Goal: Information Seeking & Learning: Learn about a topic

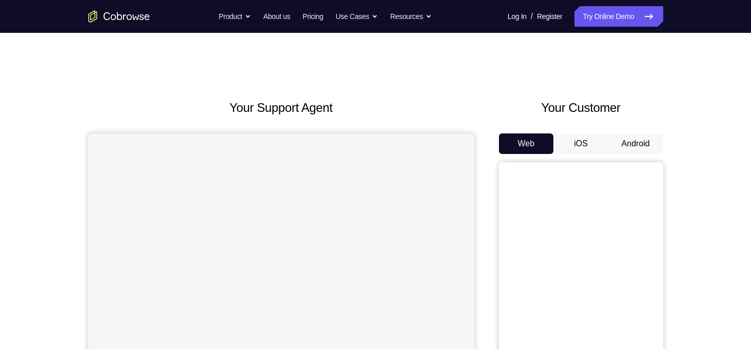
click at [646, 149] on button "Android" at bounding box center [635, 144] width 55 height 21
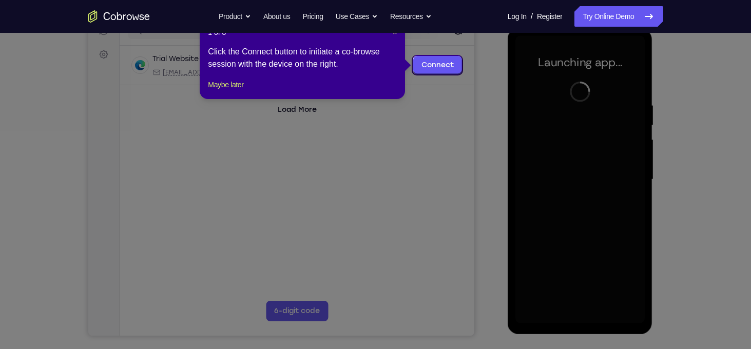
scroll to position [142, 0]
drag, startPoint x: 227, startPoint y: 93, endPoint x: 284, endPoint y: 103, distance: 58.3
click at [227, 90] on button "Maybe later" at bounding box center [225, 84] width 35 height 12
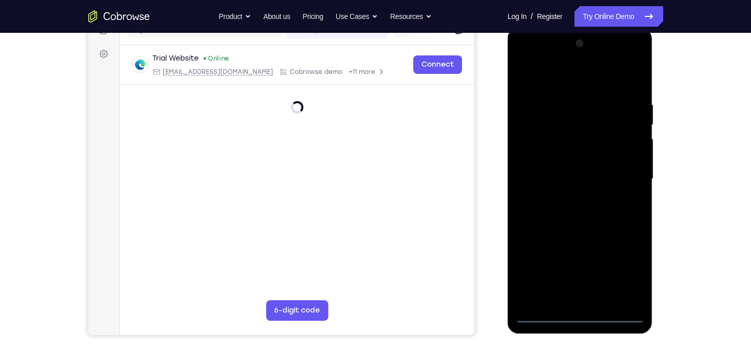
scroll to position [163, 0]
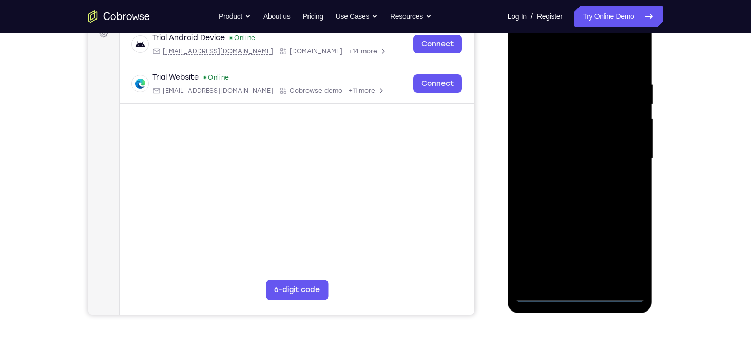
click at [582, 293] on div at bounding box center [580, 159] width 129 height 288
click at [629, 254] on div at bounding box center [580, 159] width 129 height 288
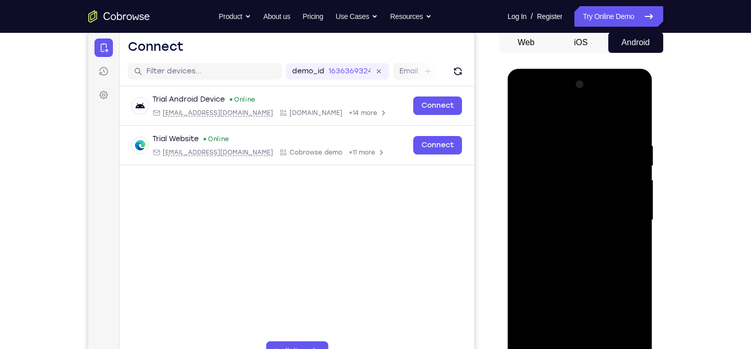
scroll to position [101, 0]
click at [593, 121] on div at bounding box center [580, 221] width 129 height 288
click at [621, 215] on div at bounding box center [580, 221] width 129 height 288
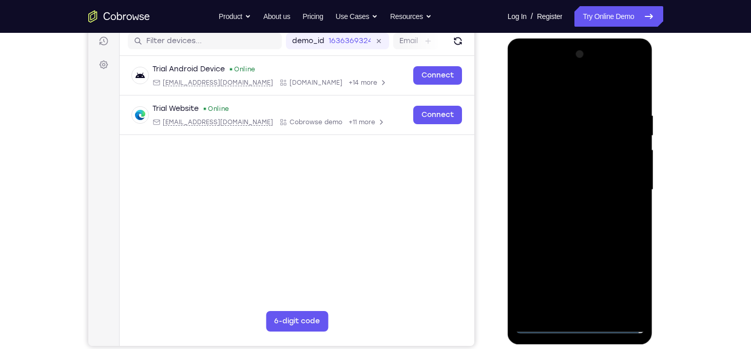
scroll to position [135, 0]
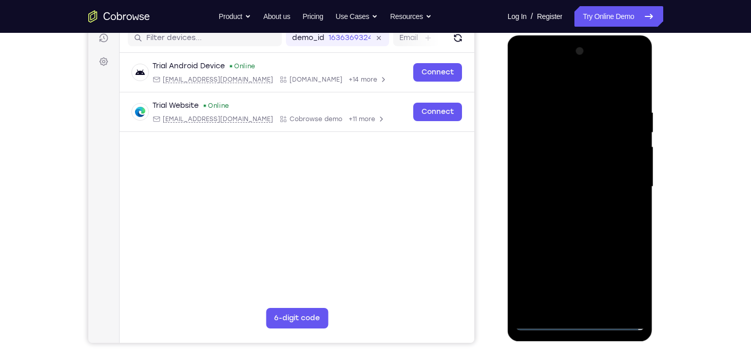
click at [570, 208] on div at bounding box center [580, 187] width 129 height 288
click at [590, 173] on div at bounding box center [580, 187] width 129 height 288
click at [583, 186] on div at bounding box center [580, 187] width 129 height 288
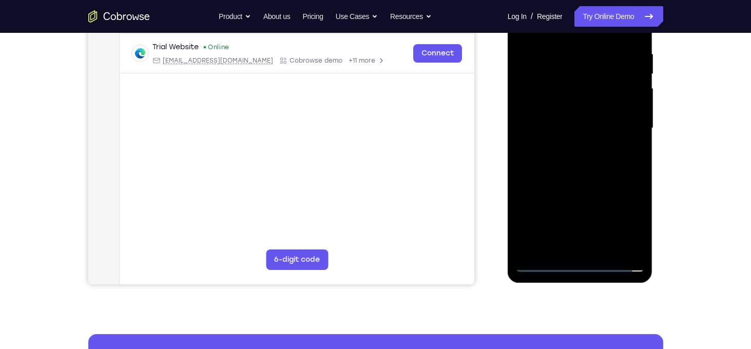
scroll to position [197, 0]
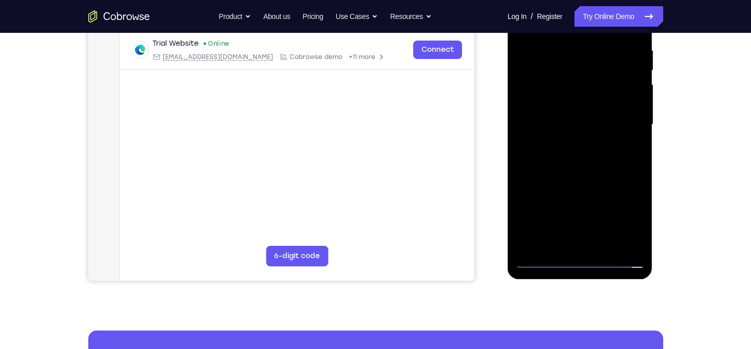
click at [609, 156] on div at bounding box center [580, 125] width 129 height 288
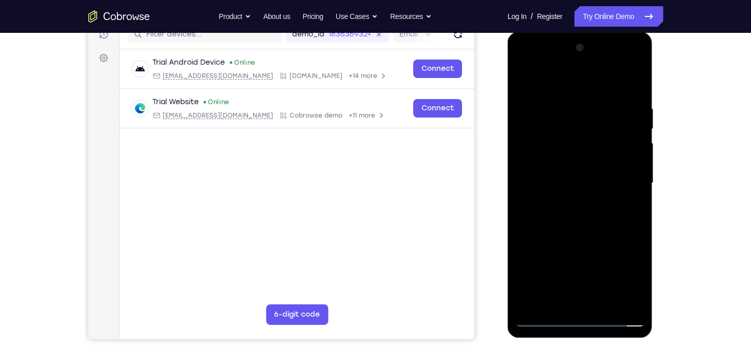
scroll to position [139, 0]
drag, startPoint x: 589, startPoint y: 85, endPoint x: 588, endPoint y: 56, distance: 28.8
click at [588, 56] on div at bounding box center [580, 183] width 129 height 288
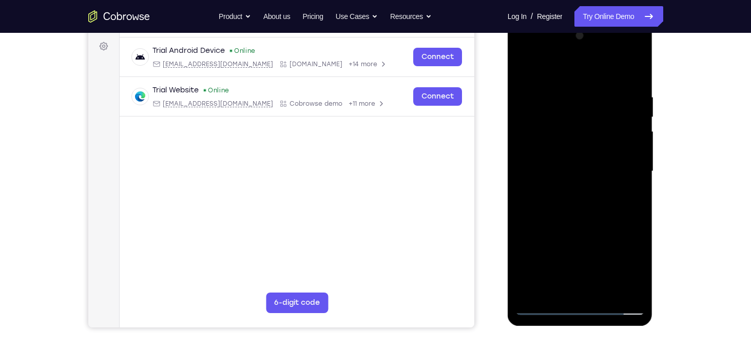
scroll to position [220, 0]
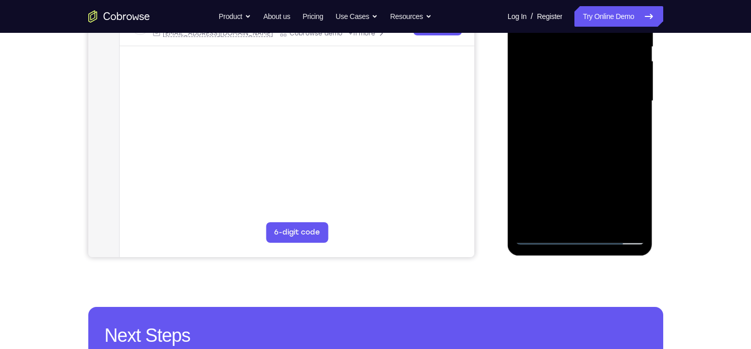
click at [601, 223] on div at bounding box center [580, 101] width 129 height 288
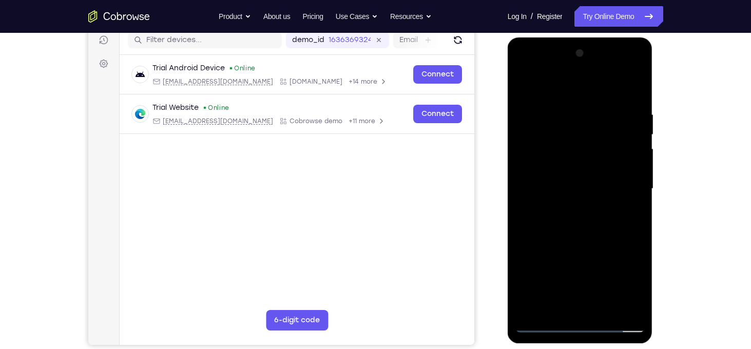
scroll to position [131, 0]
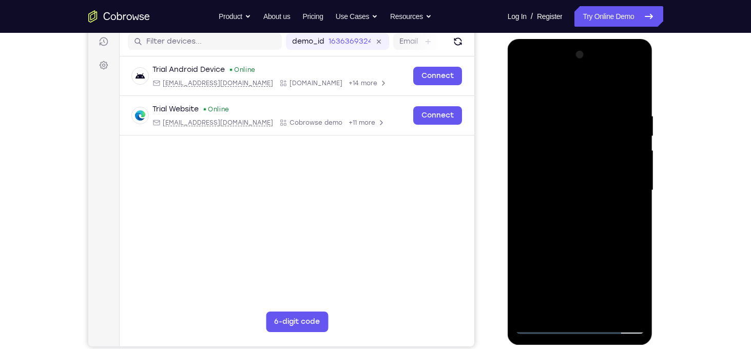
click at [580, 244] on div at bounding box center [580, 191] width 129 height 288
click at [591, 206] on div at bounding box center [580, 191] width 129 height 288
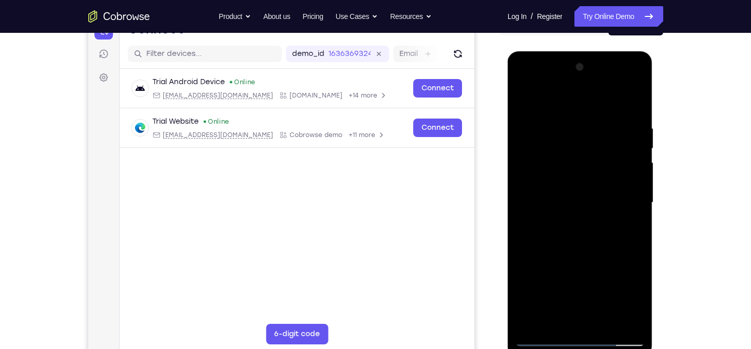
scroll to position [111, 0]
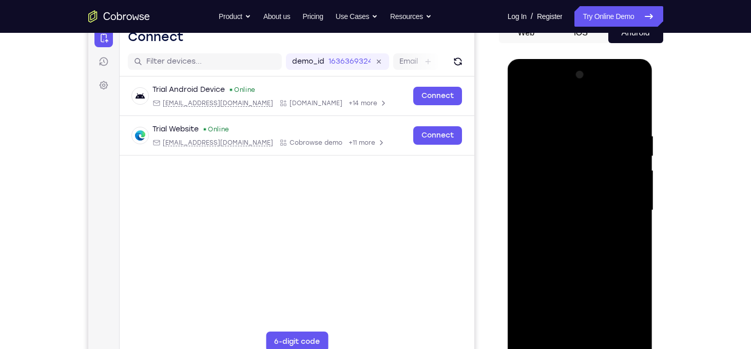
click at [523, 109] on div at bounding box center [580, 211] width 129 height 288
click at [553, 200] on div at bounding box center [580, 211] width 129 height 288
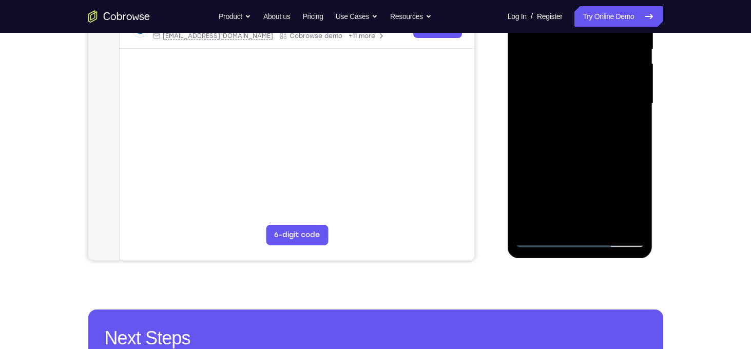
scroll to position [219, 0]
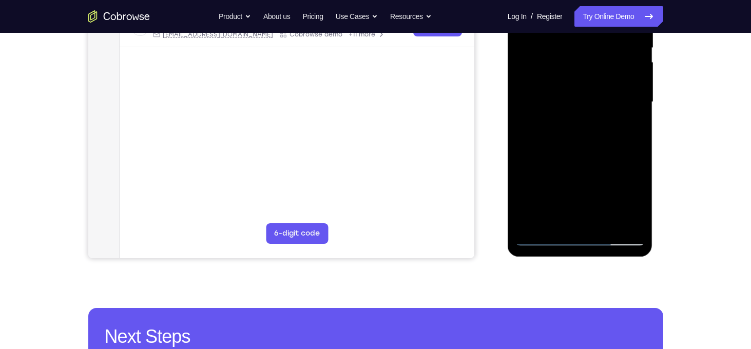
click at [556, 219] on div at bounding box center [580, 102] width 129 height 288
click at [605, 158] on div at bounding box center [580, 102] width 129 height 288
click at [627, 120] on div at bounding box center [580, 102] width 129 height 288
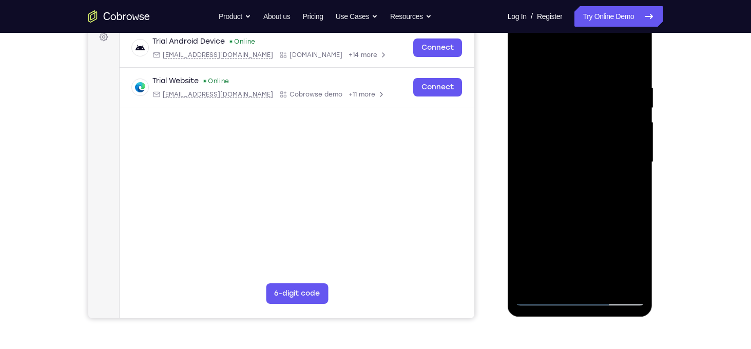
scroll to position [158, 0]
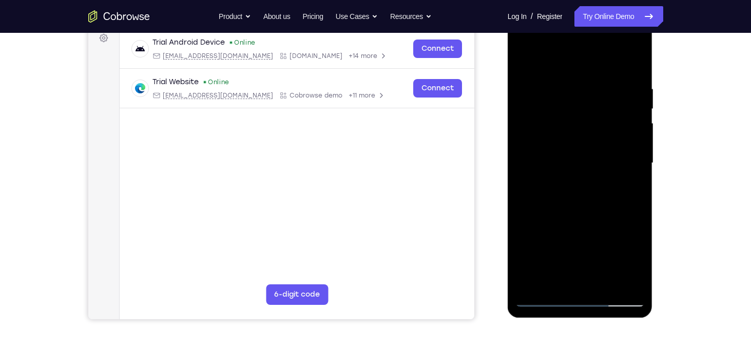
click at [526, 61] on div at bounding box center [580, 164] width 129 height 288
click at [527, 59] on div at bounding box center [580, 164] width 129 height 288
click at [570, 206] on div at bounding box center [580, 164] width 129 height 288
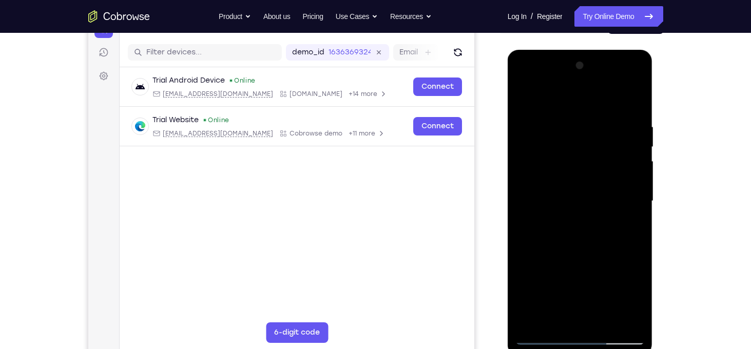
scroll to position [120, 0]
click at [570, 127] on div at bounding box center [580, 202] width 129 height 288
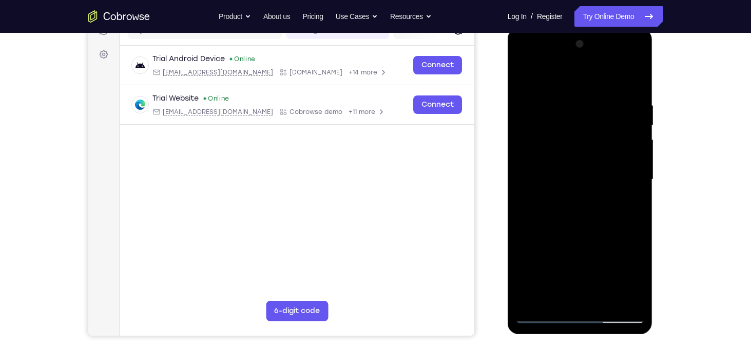
scroll to position [140, 0]
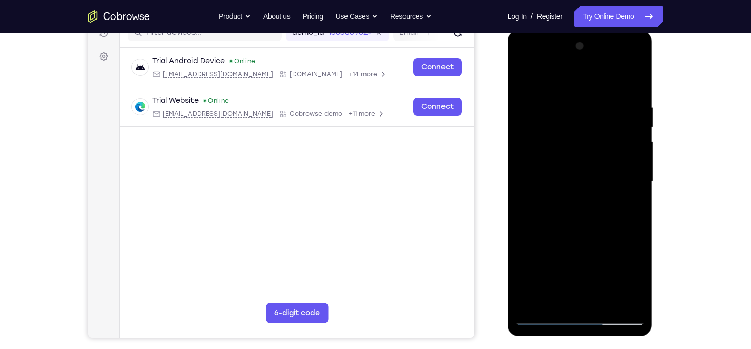
click at [575, 183] on div at bounding box center [580, 182] width 129 height 288
click at [579, 166] on div at bounding box center [580, 182] width 129 height 288
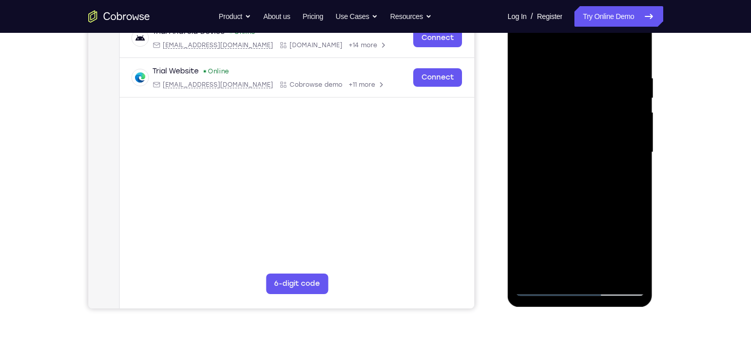
scroll to position [170, 0]
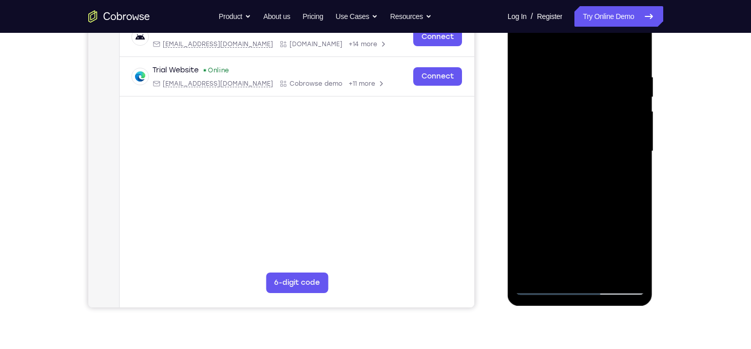
click at [637, 153] on div at bounding box center [580, 152] width 129 height 288
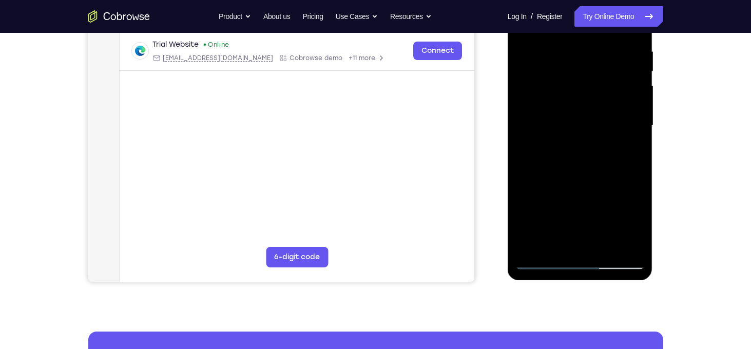
scroll to position [197, 0]
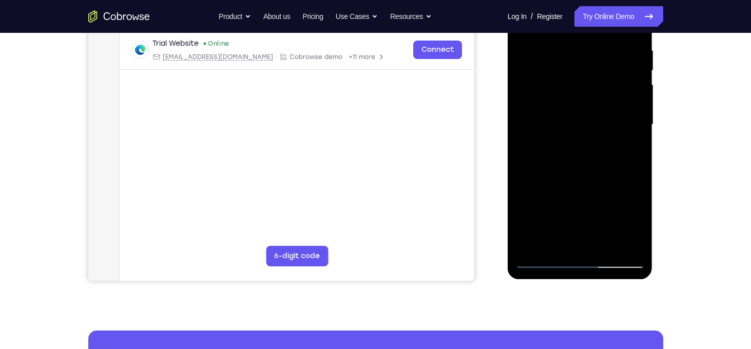
click at [639, 232] on div at bounding box center [580, 125] width 129 height 288
click at [640, 129] on div at bounding box center [580, 125] width 129 height 288
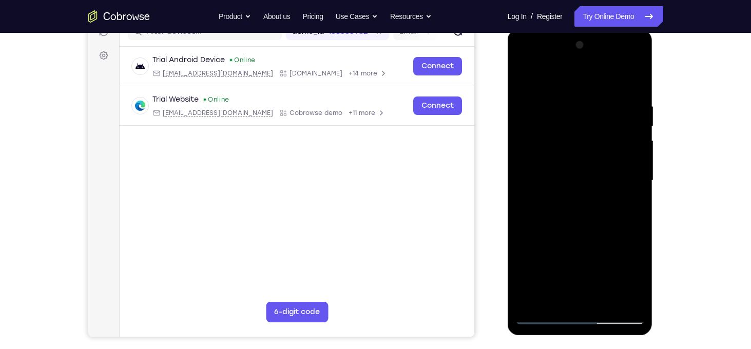
scroll to position [140, 0]
click at [522, 184] on div at bounding box center [580, 181] width 129 height 288
click at [551, 94] on div at bounding box center [580, 181] width 129 height 288
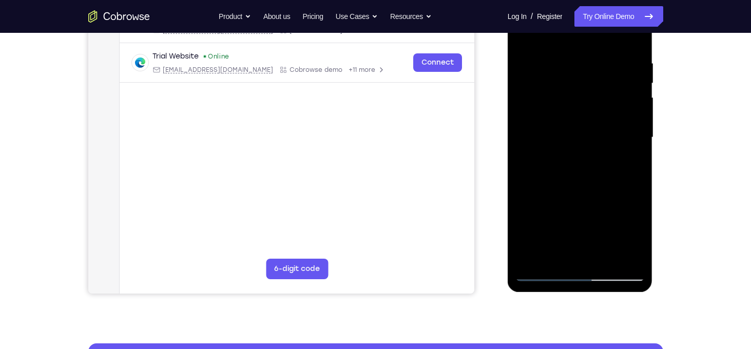
scroll to position [184, 0]
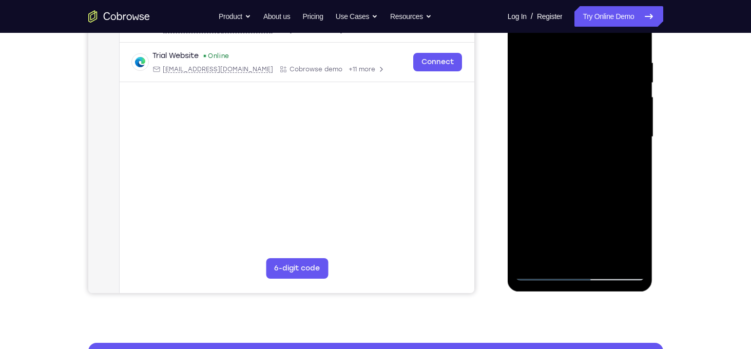
drag, startPoint x: 578, startPoint y: 212, endPoint x: 592, endPoint y: 144, distance: 69.2
click at [592, 144] on div at bounding box center [580, 137] width 129 height 288
click at [583, 157] on div at bounding box center [580, 137] width 129 height 288
click at [639, 97] on div at bounding box center [580, 137] width 129 height 288
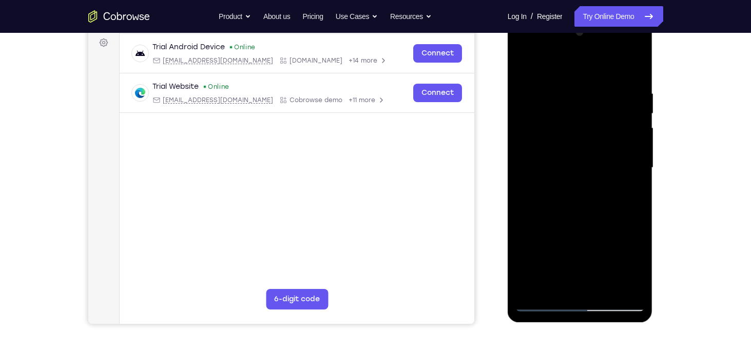
scroll to position [153, 0]
click at [638, 131] on div at bounding box center [580, 169] width 129 height 288
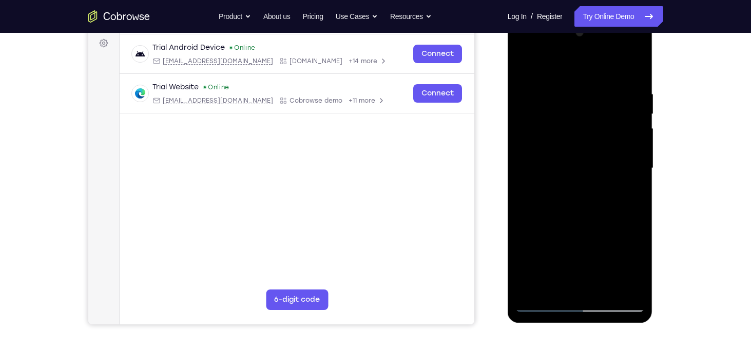
click at [638, 131] on div at bounding box center [580, 169] width 129 height 288
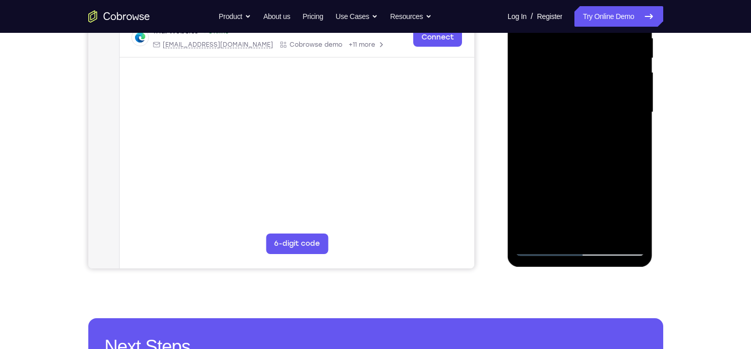
scroll to position [216, 0]
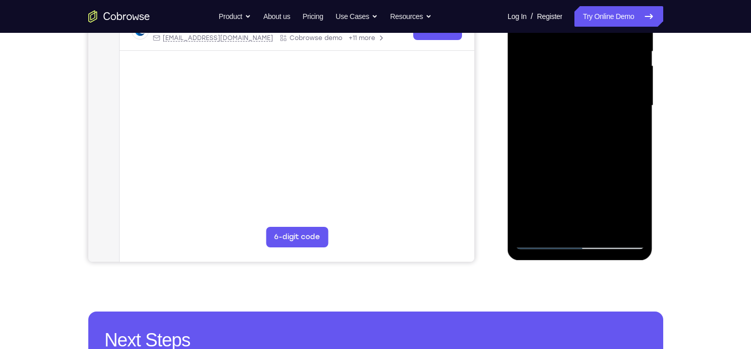
click at [530, 226] on div at bounding box center [580, 106] width 129 height 288
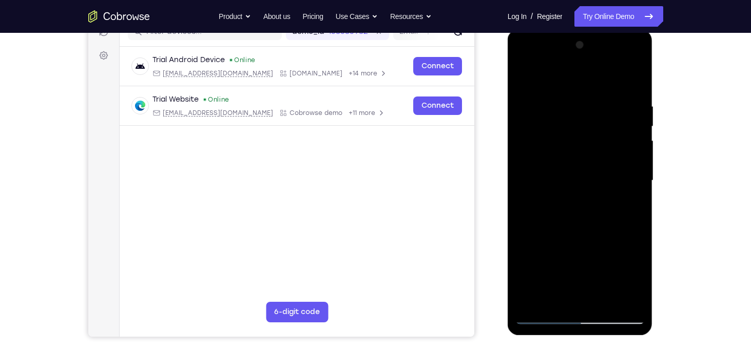
scroll to position [140, 0]
click at [566, 102] on div at bounding box center [580, 181] width 129 height 288
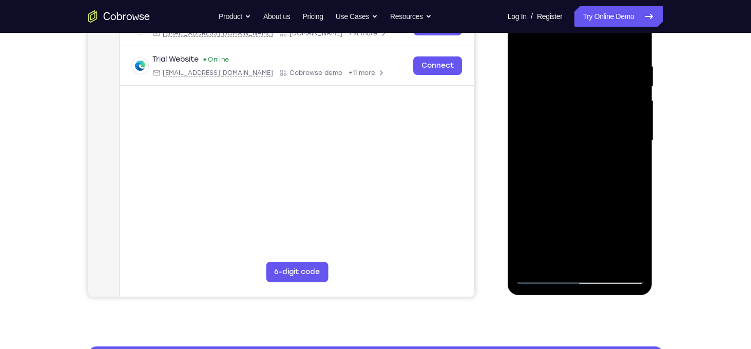
scroll to position [180, 0]
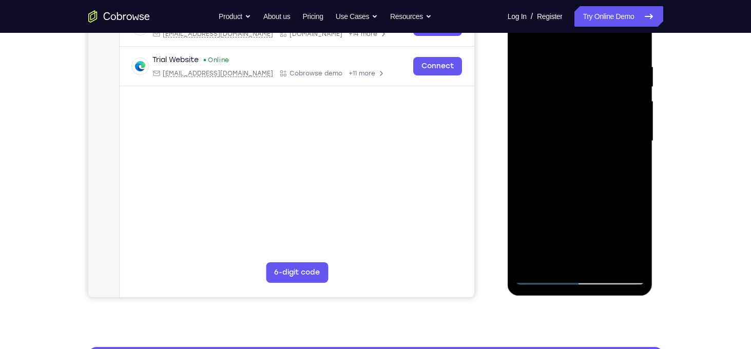
click at [631, 152] on div at bounding box center [580, 141] width 129 height 288
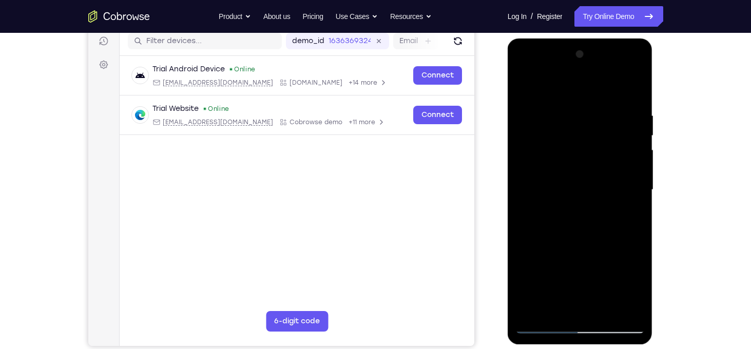
scroll to position [132, 0]
click at [633, 92] on div at bounding box center [580, 190] width 129 height 288
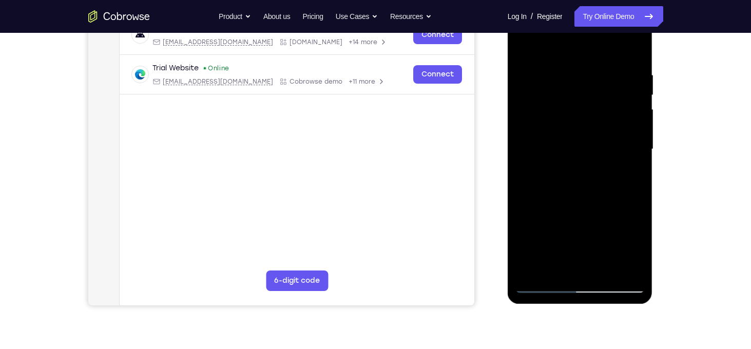
scroll to position [171, 0]
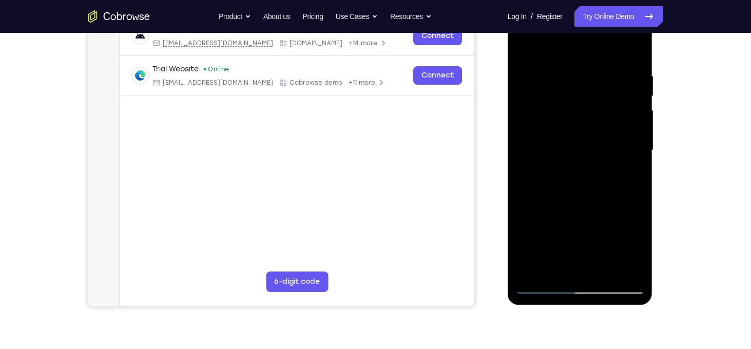
drag, startPoint x: 607, startPoint y: 111, endPoint x: 607, endPoint y: 242, distance: 130.4
click at [607, 242] on div at bounding box center [580, 151] width 129 height 288
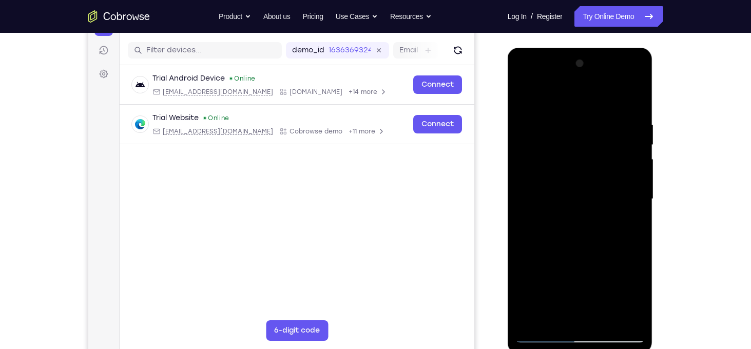
scroll to position [122, 0]
drag, startPoint x: 585, startPoint y: 130, endPoint x: 573, endPoint y: 262, distance: 132.6
click at [573, 262] on div at bounding box center [580, 200] width 129 height 288
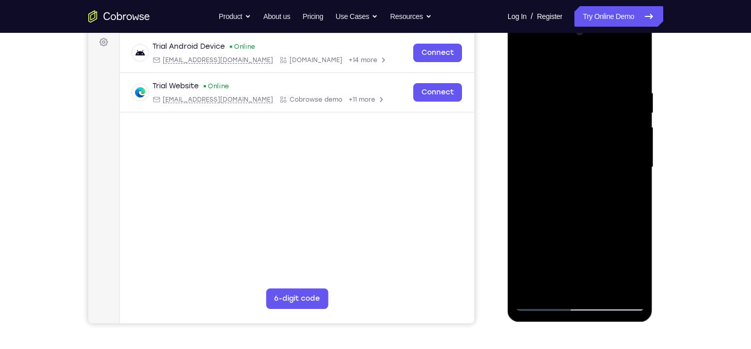
scroll to position [154, 0]
drag, startPoint x: 613, startPoint y: 257, endPoint x: 633, endPoint y: 174, distance: 85.4
click at [633, 174] on div at bounding box center [580, 168] width 129 height 288
click at [640, 191] on div at bounding box center [580, 168] width 129 height 288
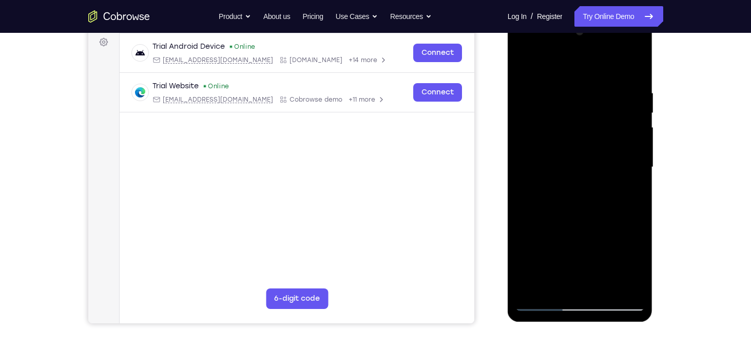
click at [640, 191] on div at bounding box center [580, 168] width 129 height 288
drag, startPoint x: 616, startPoint y: 262, endPoint x: 627, endPoint y: 147, distance: 115.5
click at [627, 147] on div at bounding box center [580, 168] width 129 height 288
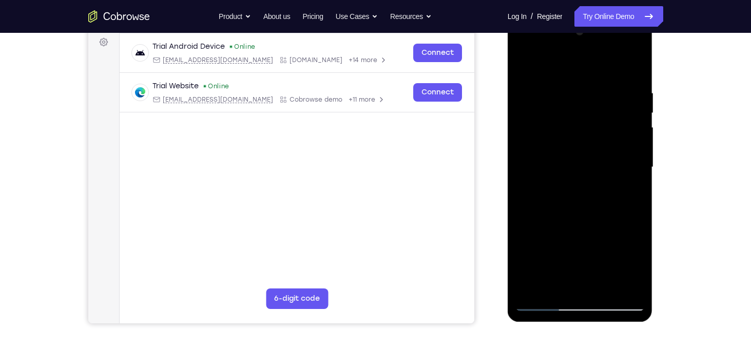
drag, startPoint x: 606, startPoint y: 221, endPoint x: 622, endPoint y: 137, distance: 85.2
click at [622, 137] on div at bounding box center [580, 168] width 129 height 288
drag, startPoint x: 594, startPoint y: 256, endPoint x: 611, endPoint y: 174, distance: 83.9
click at [611, 174] on div at bounding box center [580, 168] width 129 height 288
drag, startPoint x: 600, startPoint y: 251, endPoint x: 618, endPoint y: 139, distance: 112.9
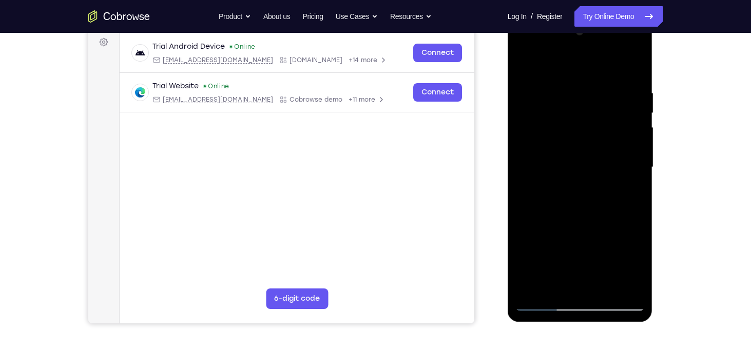
click at [618, 139] on div at bounding box center [580, 168] width 129 height 288
click at [535, 290] on div at bounding box center [580, 168] width 129 height 288
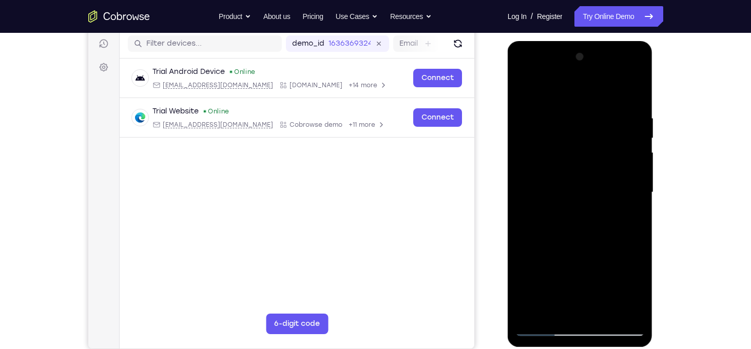
scroll to position [129, 0]
click at [565, 115] on div at bounding box center [580, 192] width 129 height 288
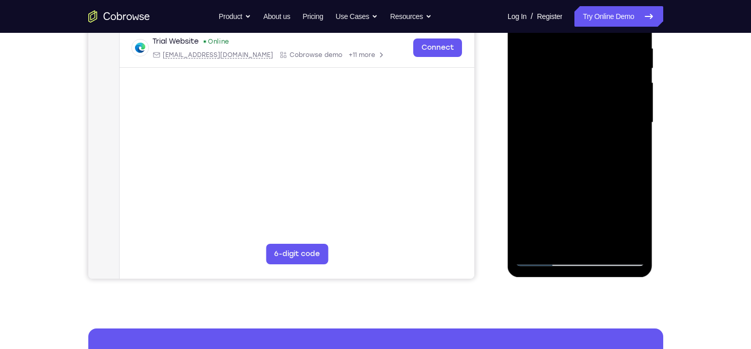
click at [574, 239] on div at bounding box center [580, 123] width 129 height 288
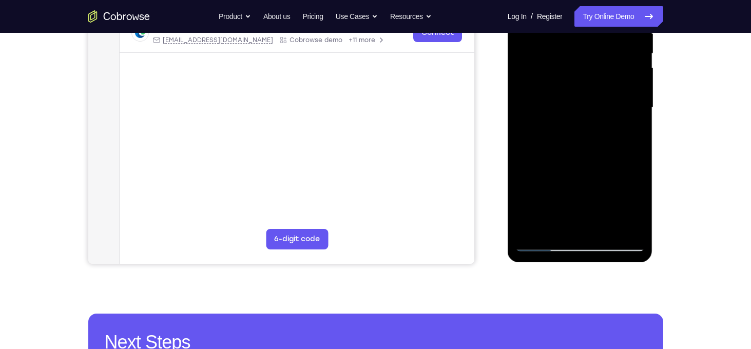
scroll to position [212, 0]
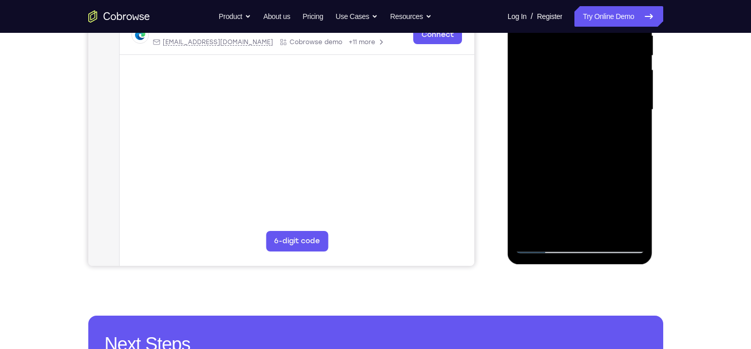
click at [543, 245] on div at bounding box center [580, 110] width 129 height 288
click at [629, 225] on div at bounding box center [580, 110] width 129 height 288
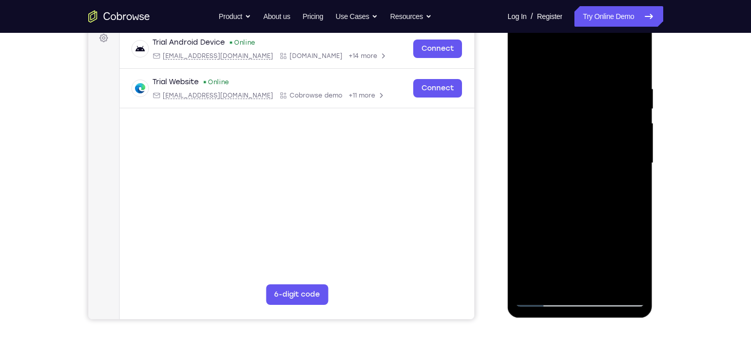
scroll to position [157, 0]
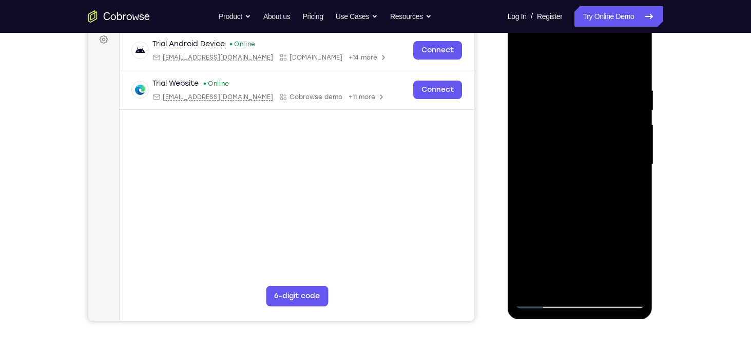
click at [632, 189] on div at bounding box center [580, 165] width 129 height 288
click at [631, 68] on div at bounding box center [580, 165] width 129 height 288
click at [598, 85] on div at bounding box center [580, 165] width 129 height 288
click at [619, 99] on div at bounding box center [580, 165] width 129 height 288
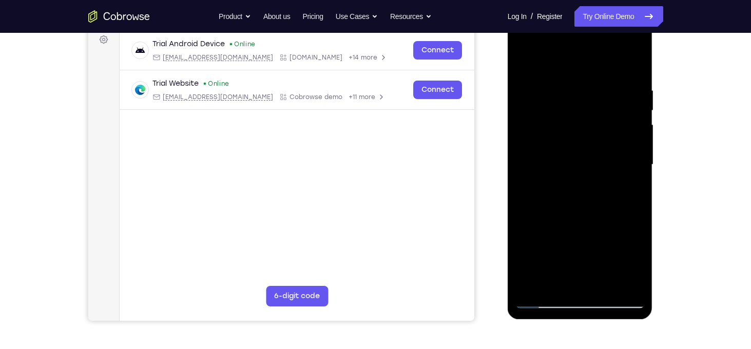
click at [624, 102] on div at bounding box center [580, 165] width 129 height 288
click at [527, 121] on div at bounding box center [580, 165] width 129 height 288
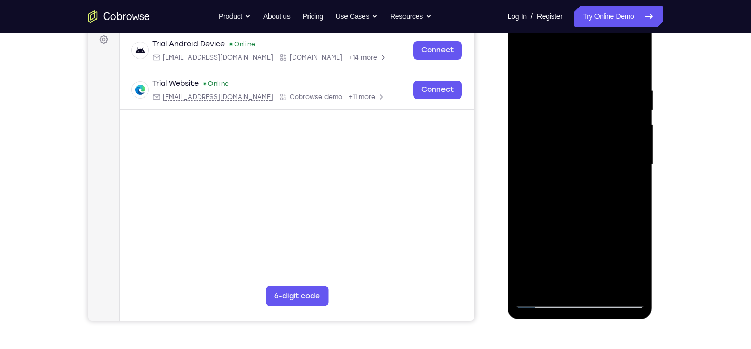
click at [636, 116] on div at bounding box center [580, 165] width 129 height 288
click at [636, 118] on div at bounding box center [580, 165] width 129 height 288
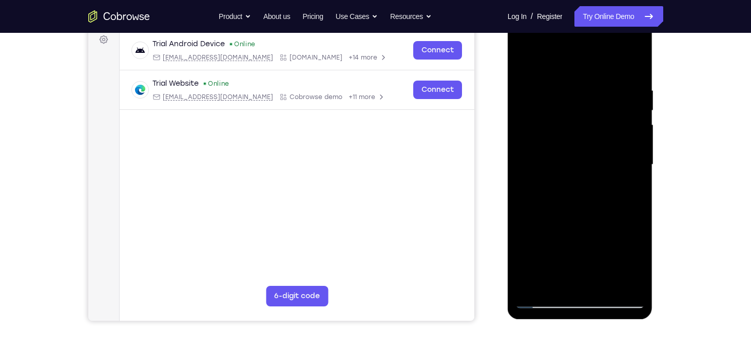
click at [636, 118] on div at bounding box center [580, 165] width 129 height 288
click at [632, 67] on div at bounding box center [580, 165] width 129 height 288
click at [603, 287] on div at bounding box center [580, 165] width 129 height 288
drag, startPoint x: 581, startPoint y: 244, endPoint x: 582, endPoint y: 139, distance: 105.3
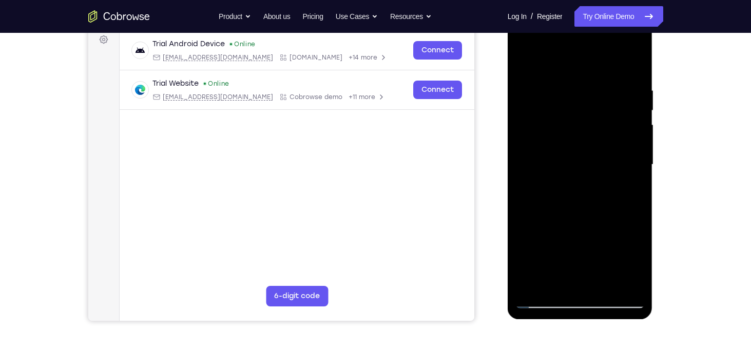
click at [582, 139] on div at bounding box center [580, 165] width 129 height 288
drag, startPoint x: 580, startPoint y: 256, endPoint x: 587, endPoint y: 150, distance: 106.0
click at [587, 150] on div at bounding box center [580, 165] width 129 height 288
drag, startPoint x: 582, startPoint y: 243, endPoint x: 592, endPoint y: 162, distance: 81.8
click at [592, 162] on div at bounding box center [580, 165] width 129 height 288
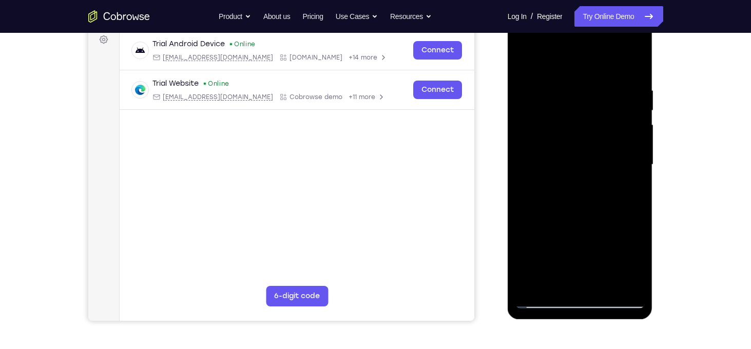
drag, startPoint x: 582, startPoint y: 255, endPoint x: 598, endPoint y: 127, distance: 128.9
click at [598, 127] on div at bounding box center [580, 165] width 129 height 288
drag, startPoint x: 584, startPoint y: 222, endPoint x: 603, endPoint y: 109, distance: 114.1
click at [603, 109] on div at bounding box center [580, 165] width 129 height 288
drag, startPoint x: 581, startPoint y: 251, endPoint x: 603, endPoint y: 160, distance: 94.2
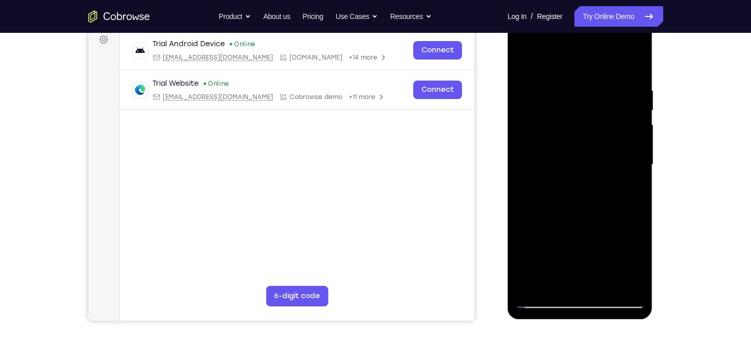
click at [603, 160] on div at bounding box center [580, 165] width 129 height 288
drag, startPoint x: 589, startPoint y: 237, endPoint x: 598, endPoint y: 151, distance: 85.7
click at [598, 151] on div at bounding box center [580, 165] width 129 height 288
drag, startPoint x: 578, startPoint y: 239, endPoint x: 597, endPoint y: 128, distance: 112.5
click at [597, 128] on div at bounding box center [580, 165] width 129 height 288
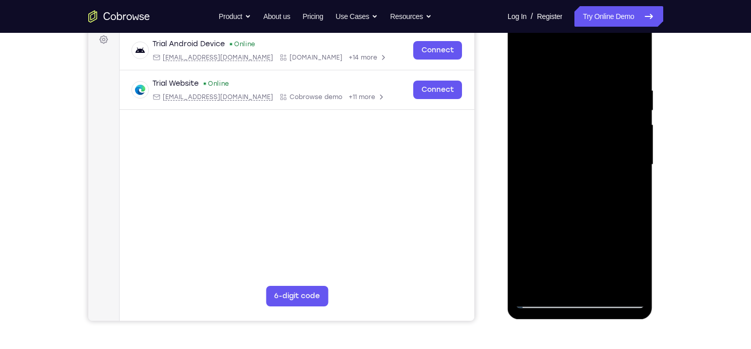
drag, startPoint x: 578, startPoint y: 262, endPoint x: 594, endPoint y: 140, distance: 123.2
click at [594, 140] on div at bounding box center [580, 165] width 129 height 288
click at [559, 145] on div at bounding box center [580, 165] width 129 height 288
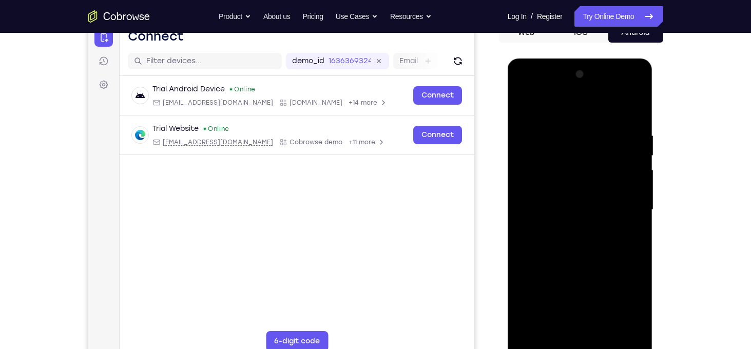
scroll to position [111, 0]
click at [543, 111] on div at bounding box center [580, 211] width 129 height 288
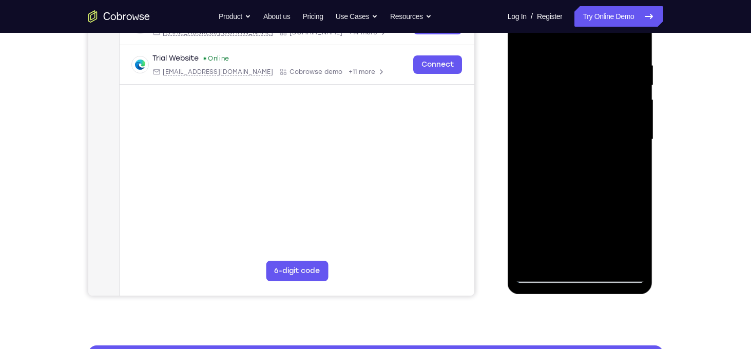
scroll to position [183, 0]
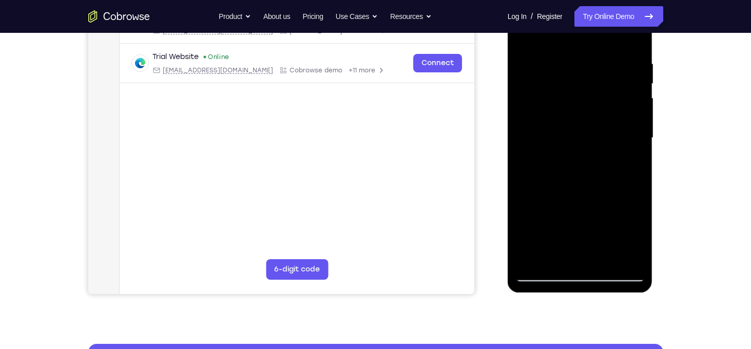
click at [532, 262] on div at bounding box center [580, 138] width 129 height 288
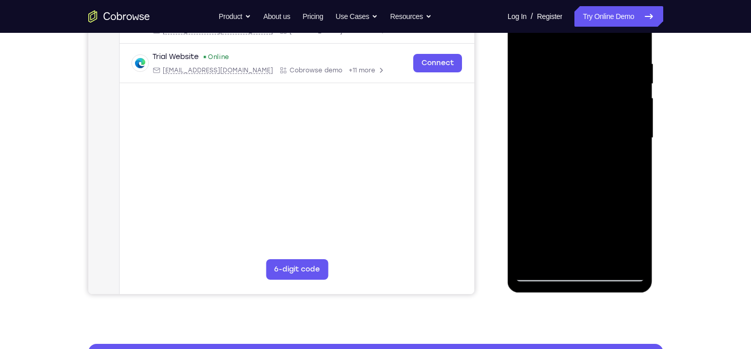
drag, startPoint x: 594, startPoint y: 89, endPoint x: 593, endPoint y: 250, distance: 160.7
click at [593, 250] on div at bounding box center [580, 138] width 129 height 288
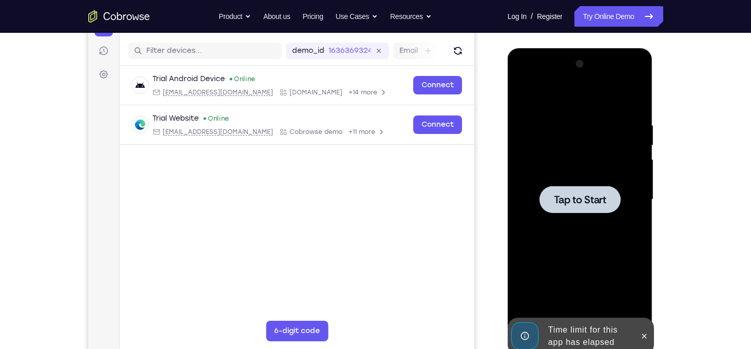
click at [577, 210] on div at bounding box center [580, 199] width 81 height 27
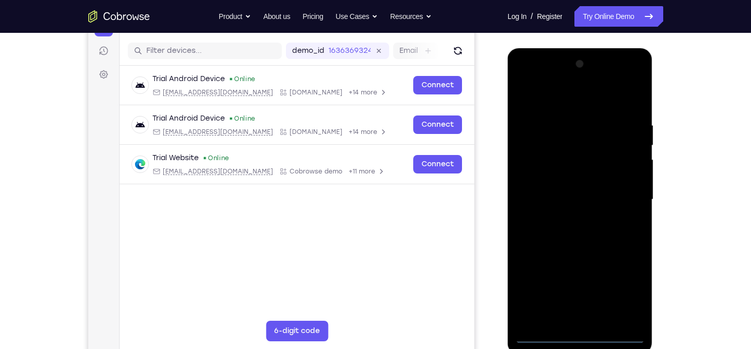
click at [579, 336] on div at bounding box center [580, 200] width 129 height 288
click at [625, 292] on div at bounding box center [580, 200] width 129 height 288
click at [565, 109] on div at bounding box center [580, 200] width 129 height 288
click at [624, 189] on div at bounding box center [580, 200] width 129 height 288
click at [570, 219] on div at bounding box center [580, 200] width 129 height 288
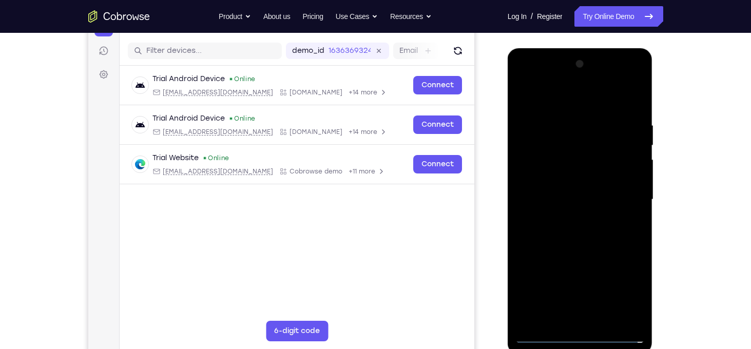
click at [585, 185] on div at bounding box center [580, 200] width 129 height 288
click at [573, 200] on div at bounding box center [580, 200] width 129 height 288
click at [580, 236] on div at bounding box center [580, 200] width 129 height 288
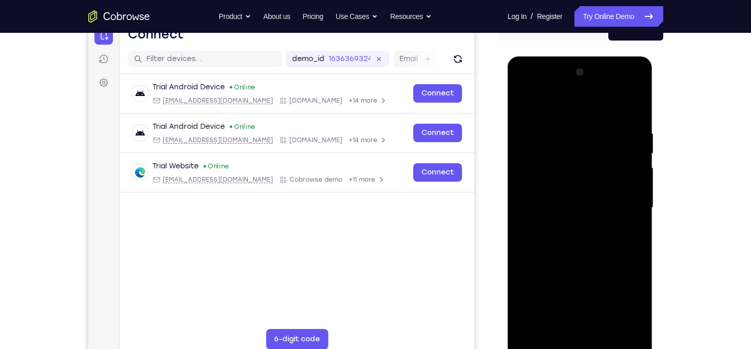
scroll to position [113, 0]
click at [584, 252] on div at bounding box center [580, 209] width 129 height 288
click at [566, 133] on div at bounding box center [580, 209] width 129 height 288
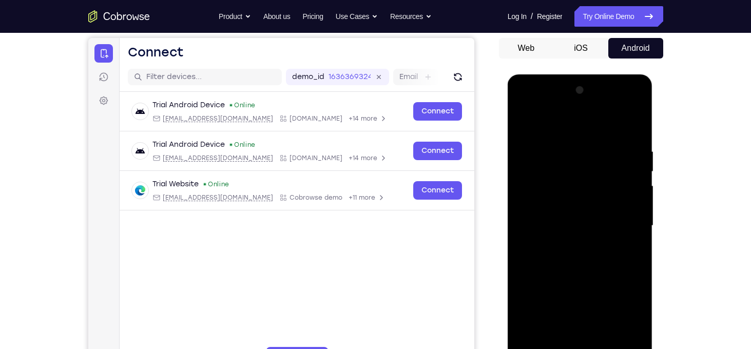
scroll to position [94, 0]
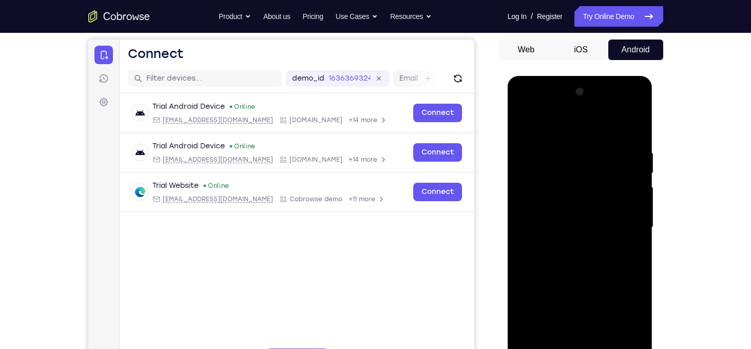
click at [635, 182] on div at bounding box center [580, 228] width 129 height 288
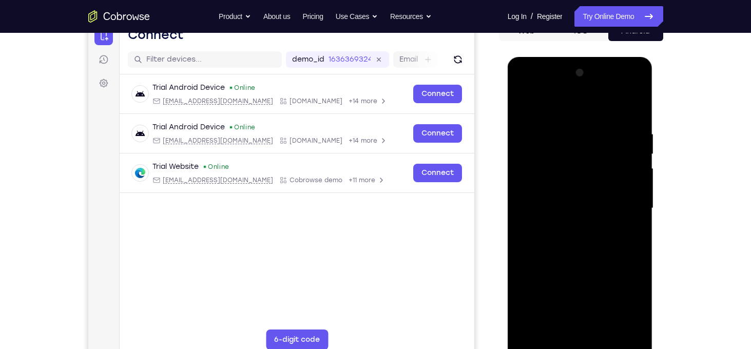
scroll to position [115, 0]
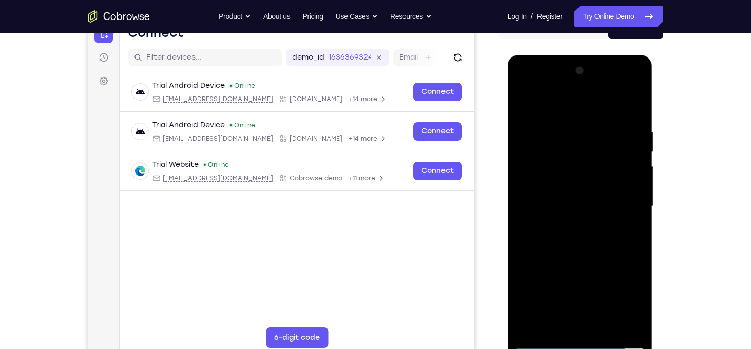
click at [635, 182] on div at bounding box center [580, 207] width 129 height 288
click at [636, 180] on div at bounding box center [580, 207] width 129 height 288
click at [530, 210] on div at bounding box center [580, 207] width 129 height 288
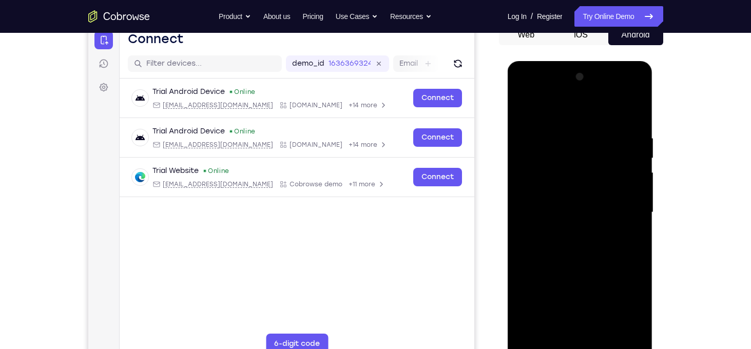
scroll to position [94, 0]
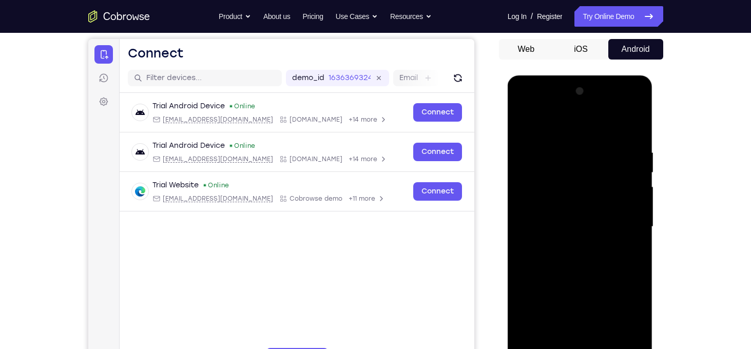
click at [636, 207] on div at bounding box center [580, 227] width 129 height 288
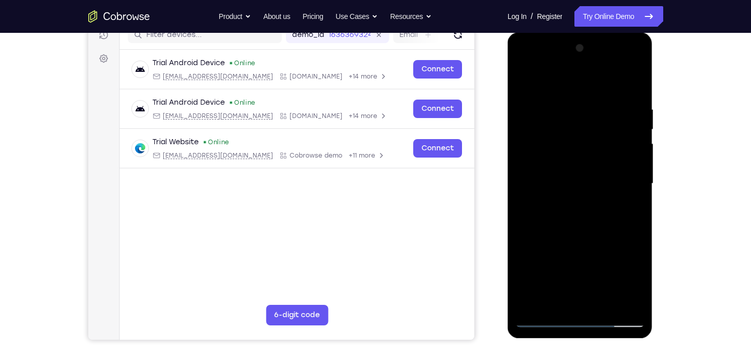
scroll to position [120, 0]
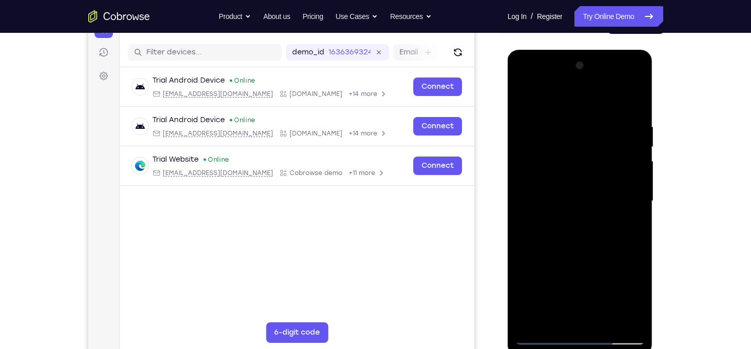
click at [636, 207] on div at bounding box center [580, 202] width 129 height 288
click at [532, 223] on div at bounding box center [580, 202] width 129 height 288
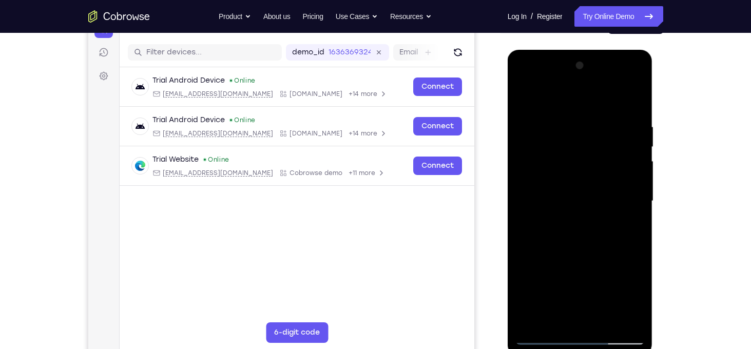
click at [634, 196] on div at bounding box center [580, 202] width 129 height 288
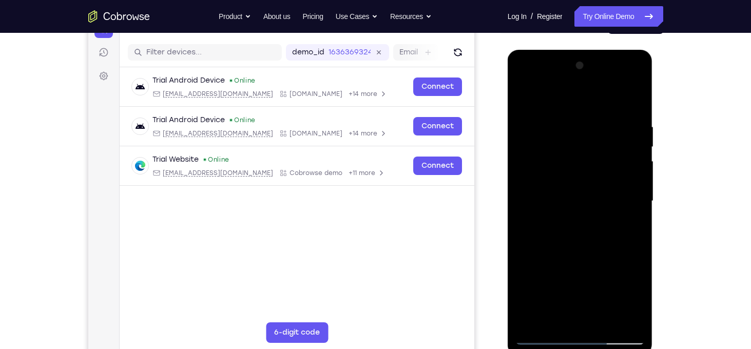
click at [634, 196] on div at bounding box center [580, 202] width 129 height 288
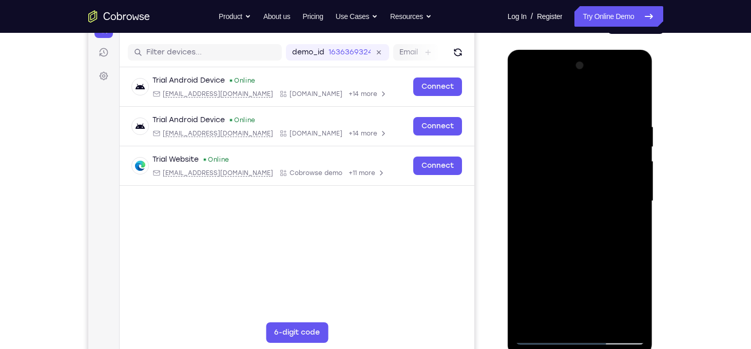
click at [634, 196] on div at bounding box center [580, 202] width 129 height 288
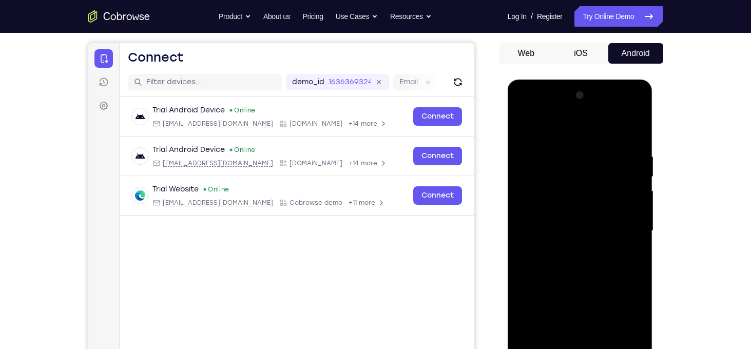
scroll to position [90, 0]
click at [635, 134] on div at bounding box center [580, 232] width 129 height 288
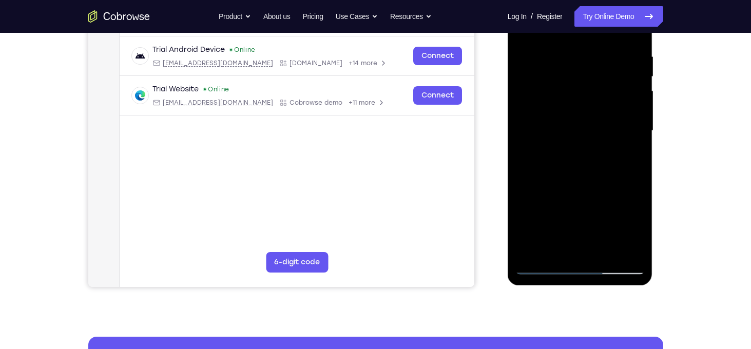
scroll to position [131, 0]
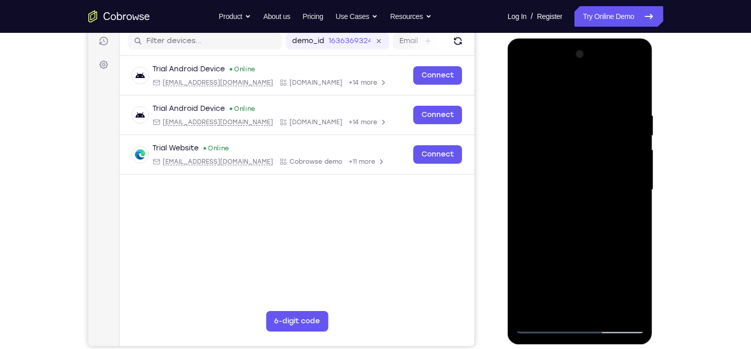
drag, startPoint x: 574, startPoint y: 147, endPoint x: 574, endPoint y: 352, distance: 204.4
click at [574, 347] on html "Online web based iOS Simulators and Android Emulators. Run iPhone, iPad, Mobile…" at bounding box center [581, 193] width 146 height 308
click at [605, 311] on div at bounding box center [580, 190] width 129 height 288
click at [576, 245] on div at bounding box center [580, 190] width 129 height 288
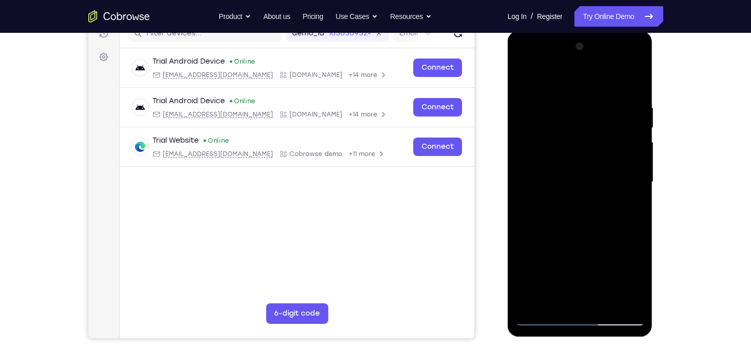
scroll to position [140, 0]
drag, startPoint x: 566, startPoint y: 277, endPoint x: 576, endPoint y: 148, distance: 129.8
click at [576, 148] on div at bounding box center [580, 182] width 129 height 288
drag, startPoint x: 569, startPoint y: 277, endPoint x: 570, endPoint y: 180, distance: 97.6
click at [570, 180] on div at bounding box center [580, 182] width 129 height 288
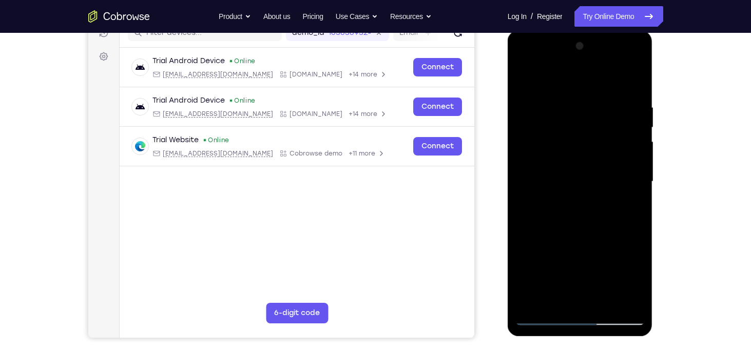
drag, startPoint x: 566, startPoint y: 250, endPoint x: 563, endPoint y: 144, distance: 105.8
click at [563, 144] on div at bounding box center [580, 182] width 129 height 288
drag, startPoint x: 562, startPoint y: 274, endPoint x: 569, endPoint y: 182, distance: 92.2
click at [569, 182] on div at bounding box center [580, 182] width 129 height 288
drag, startPoint x: 564, startPoint y: 283, endPoint x: 571, endPoint y: 164, distance: 119.8
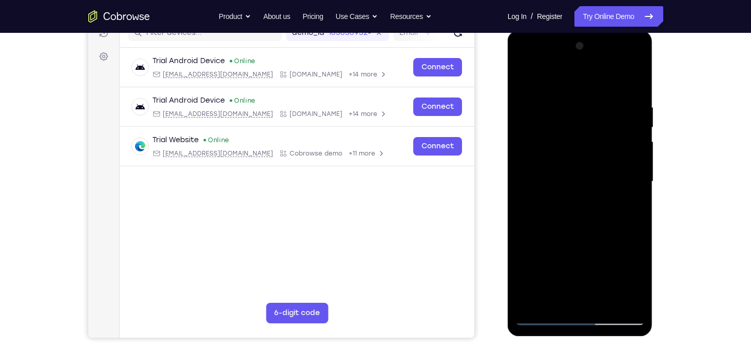
click at [571, 164] on div at bounding box center [580, 182] width 129 height 288
drag, startPoint x: 570, startPoint y: 241, endPoint x: 572, endPoint y: 177, distance: 64.2
click at [572, 177] on div at bounding box center [580, 182] width 129 height 288
drag, startPoint x: 560, startPoint y: 265, endPoint x: 578, endPoint y: 166, distance: 100.7
click at [578, 166] on div at bounding box center [580, 182] width 129 height 288
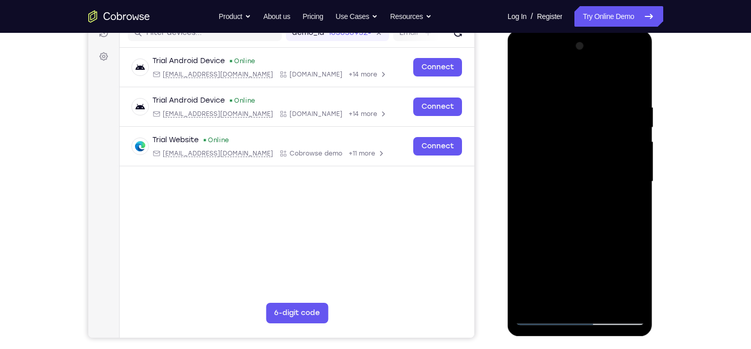
drag, startPoint x: 559, startPoint y: 274, endPoint x: 579, endPoint y: 156, distance: 119.8
click at [579, 156] on div at bounding box center [580, 182] width 129 height 288
drag, startPoint x: 561, startPoint y: 293, endPoint x: 578, endPoint y: 176, distance: 117.8
click at [578, 176] on div at bounding box center [580, 182] width 129 height 288
drag, startPoint x: 549, startPoint y: 283, endPoint x: 579, endPoint y: 166, distance: 120.3
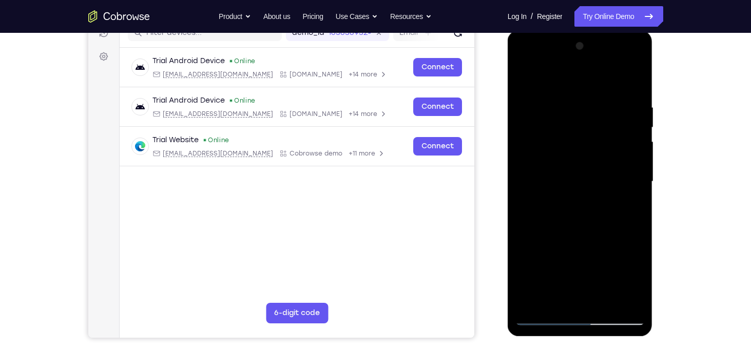
click at [579, 166] on div at bounding box center [580, 182] width 129 height 288
drag, startPoint x: 569, startPoint y: 283, endPoint x: 579, endPoint y: 179, distance: 104.7
click at [579, 179] on div at bounding box center [580, 182] width 129 height 288
drag, startPoint x: 550, startPoint y: 302, endPoint x: 569, endPoint y: 199, distance: 104.4
click at [569, 199] on div at bounding box center [580, 182] width 129 height 288
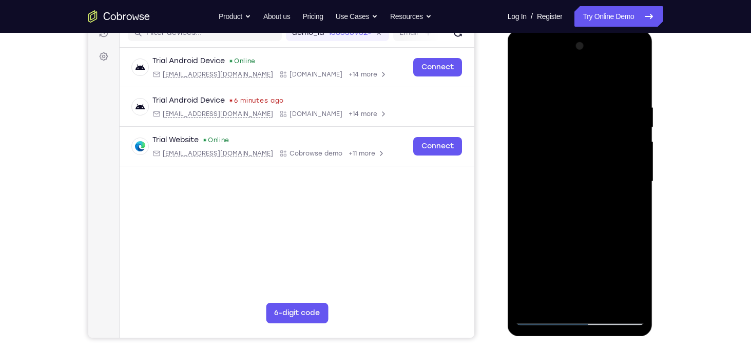
drag, startPoint x: 548, startPoint y: 283, endPoint x: 578, endPoint y: 154, distance: 133.2
click at [578, 154] on div at bounding box center [580, 182] width 129 height 288
drag, startPoint x: 561, startPoint y: 264, endPoint x: 576, endPoint y: 183, distance: 83.0
click at [576, 183] on div at bounding box center [580, 182] width 129 height 288
drag, startPoint x: 550, startPoint y: 278, endPoint x: 570, endPoint y: 176, distance: 104.2
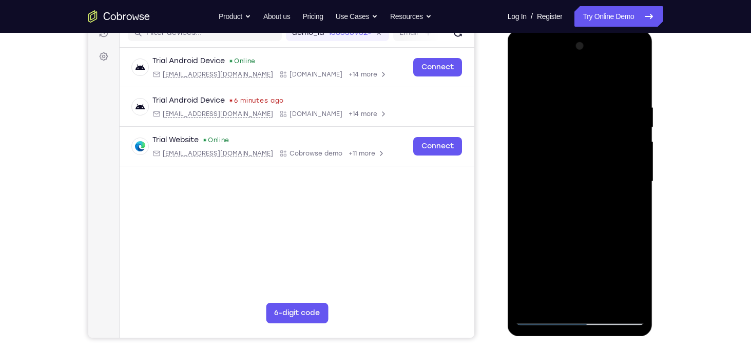
click at [570, 176] on div at bounding box center [580, 182] width 129 height 288
drag, startPoint x: 548, startPoint y: 280, endPoint x: 575, endPoint y: 167, distance: 116.2
click at [575, 167] on div at bounding box center [580, 182] width 129 height 288
click at [530, 231] on div at bounding box center [580, 182] width 129 height 288
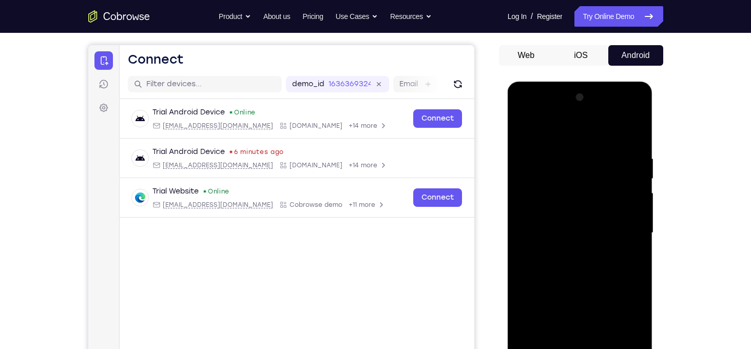
scroll to position [90, 0]
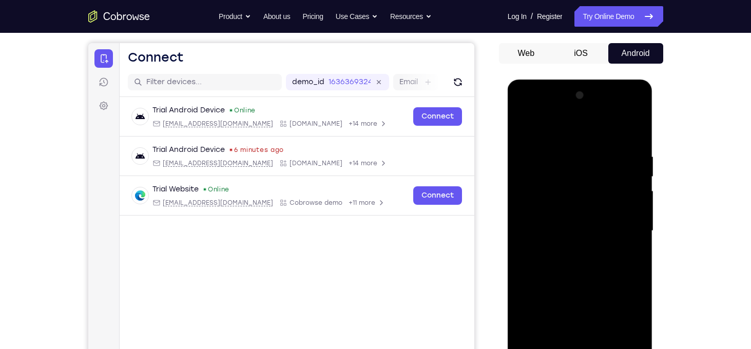
click at [540, 129] on div at bounding box center [580, 231] width 129 height 288
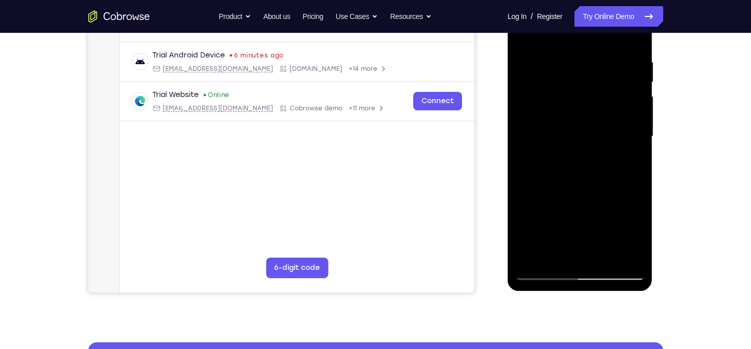
scroll to position [201, 0]
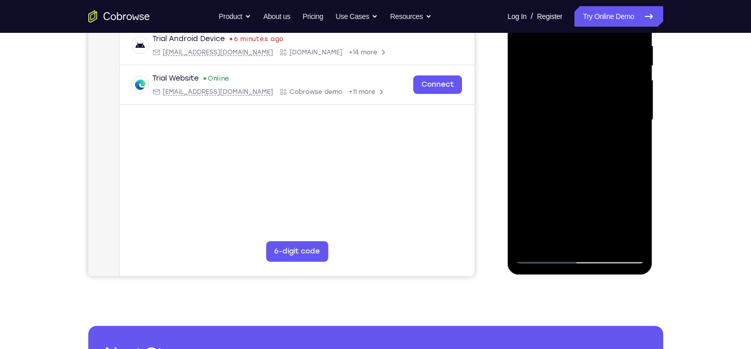
drag, startPoint x: 558, startPoint y: 207, endPoint x: 548, endPoint y: 156, distance: 51.7
click at [548, 156] on div at bounding box center [580, 120] width 129 height 288
drag, startPoint x: 595, startPoint y: 209, endPoint x: 599, endPoint y: 169, distance: 39.8
click at [599, 169] on div at bounding box center [580, 120] width 129 height 288
click at [528, 234] on div at bounding box center [580, 120] width 129 height 288
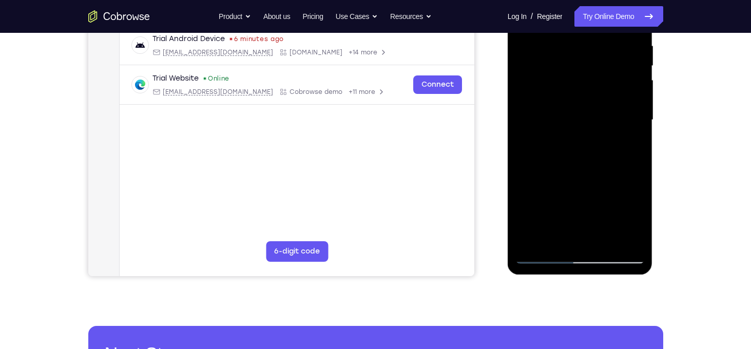
click at [528, 234] on div at bounding box center [580, 120] width 129 height 288
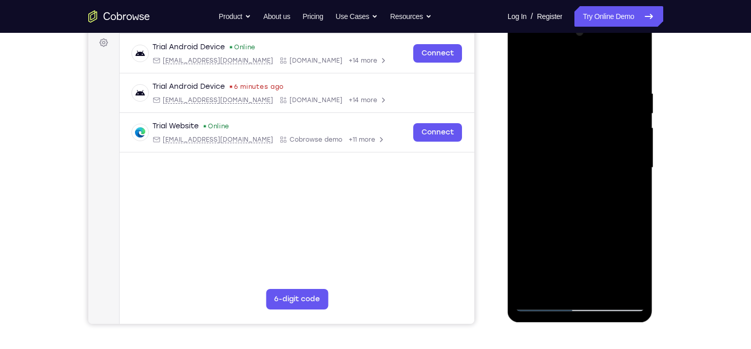
scroll to position [152, 0]
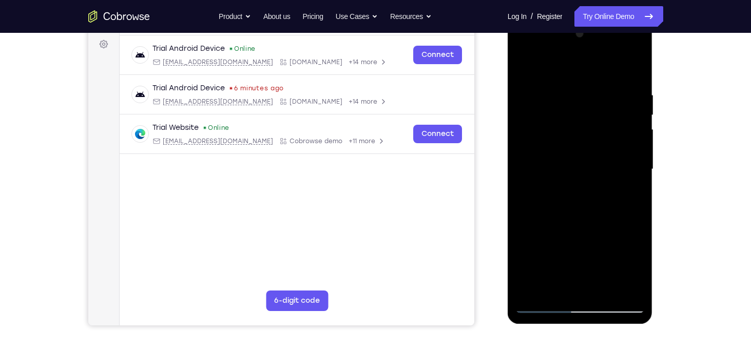
drag, startPoint x: 563, startPoint y: 118, endPoint x: 563, endPoint y: 283, distance: 165.3
click at [563, 283] on div at bounding box center [580, 170] width 129 height 288
click at [636, 196] on div at bounding box center [580, 170] width 129 height 288
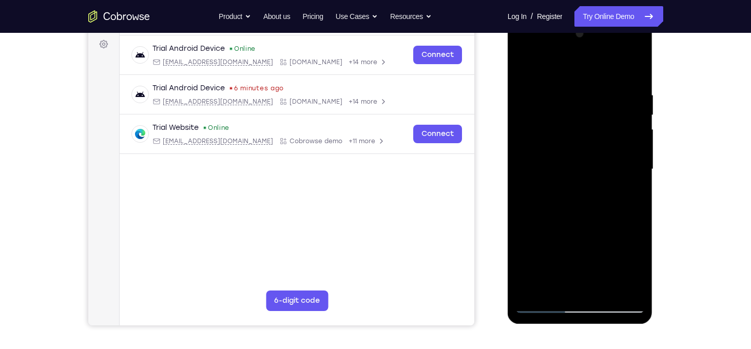
click at [636, 196] on div at bounding box center [580, 170] width 129 height 288
drag, startPoint x: 603, startPoint y: 242, endPoint x: 603, endPoint y: 150, distance: 91.9
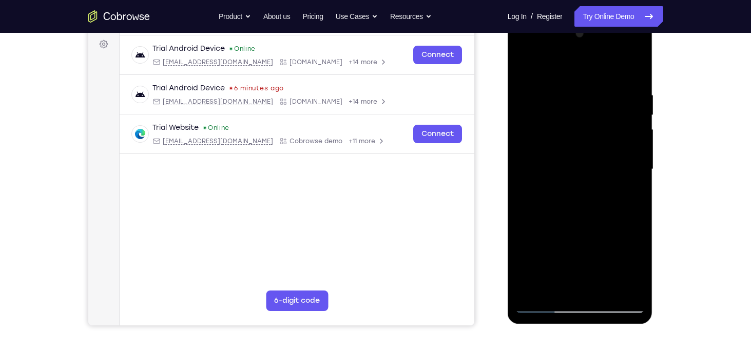
click at [603, 150] on div at bounding box center [580, 170] width 129 height 288
